Goal: Find specific page/section: Find specific page/section

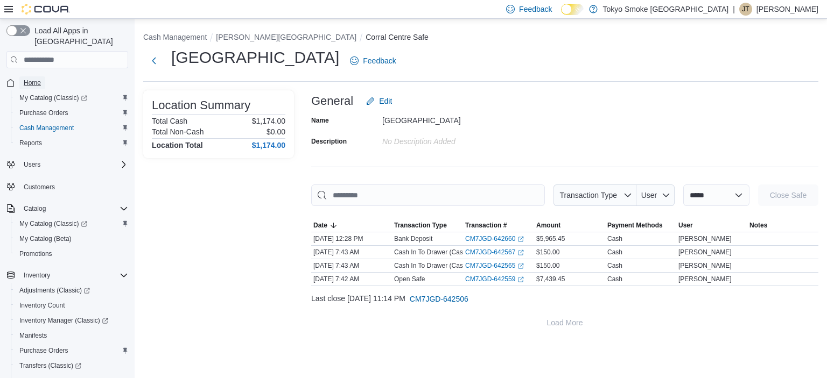
click at [36, 79] on span "Home" at bounding box center [32, 83] width 17 height 9
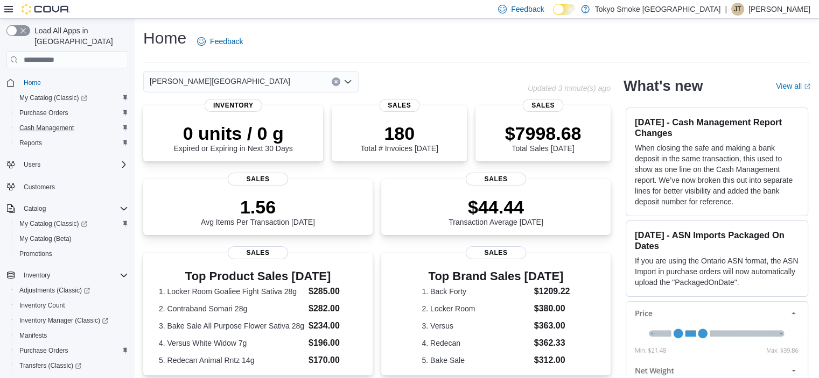
click at [33, 121] on button "Cash Management" at bounding box center [72, 128] width 122 height 15
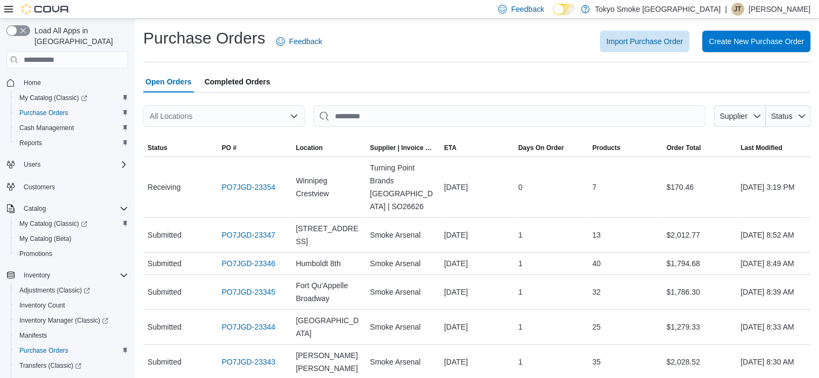
click at [243, 112] on div "All Locations" at bounding box center [223, 116] width 161 height 22
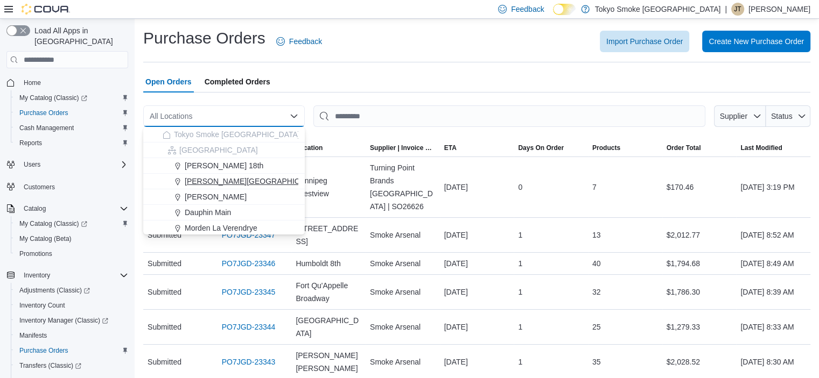
click at [249, 178] on span "[PERSON_NAME][GEOGRAPHIC_DATA]" at bounding box center [255, 181] width 140 height 11
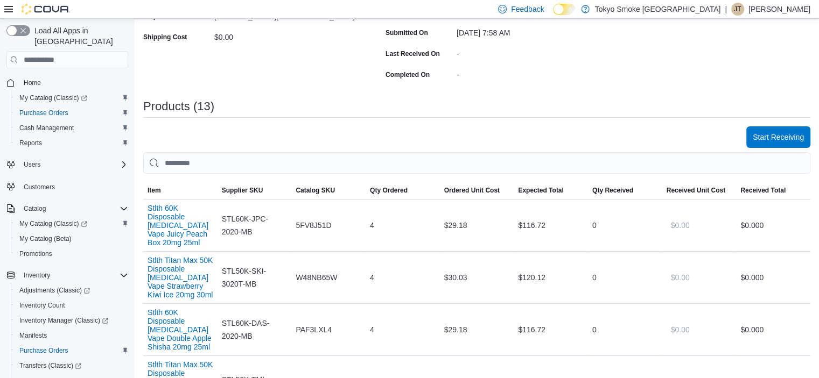
scroll to position [269, 0]
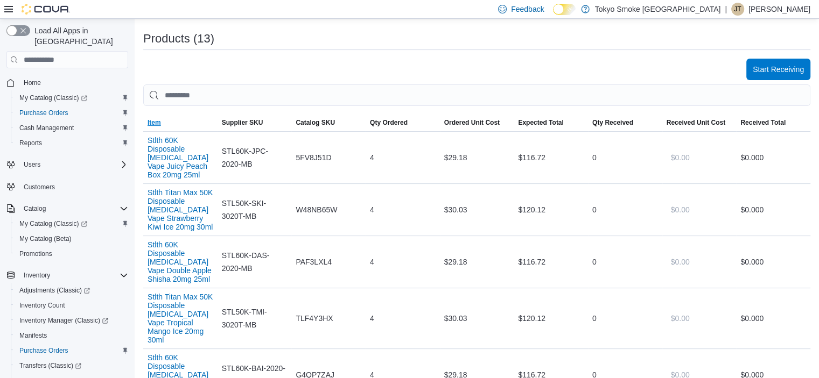
click at [155, 116] on span "Item" at bounding box center [180, 122] width 74 height 17
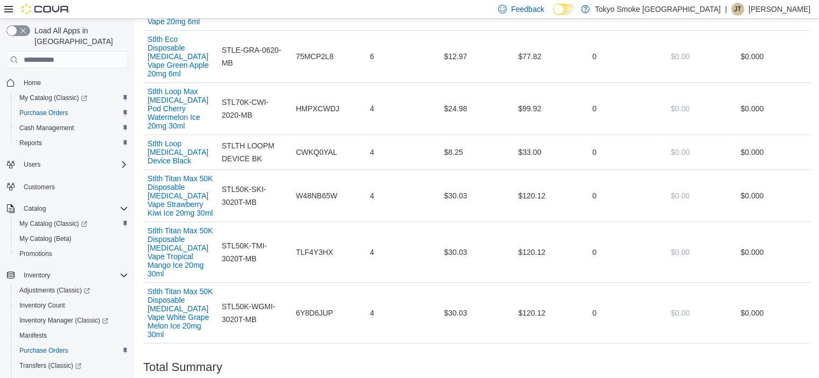
scroll to position [753, 0]
